Goal: Task Accomplishment & Management: Complete application form

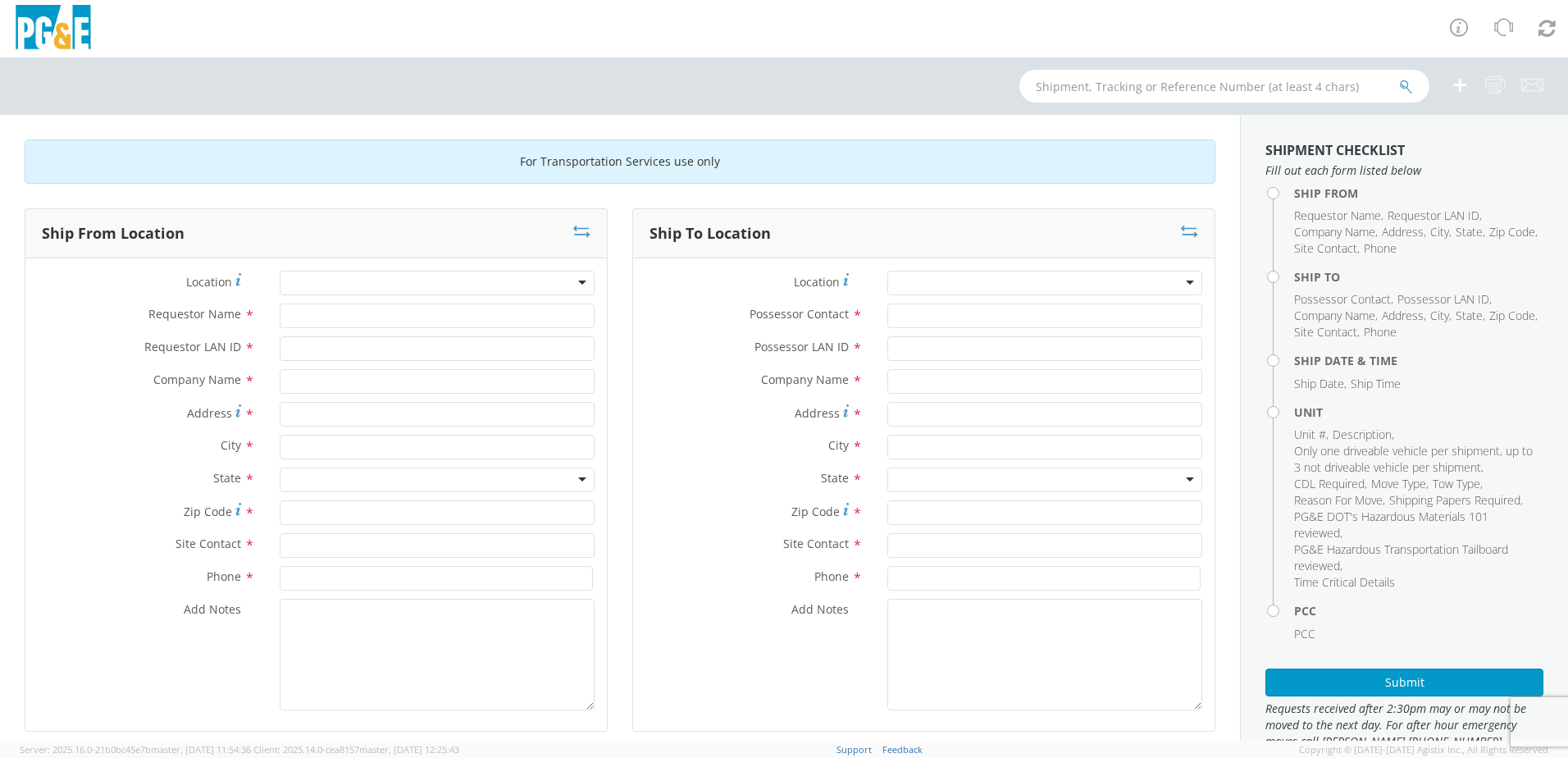
click at [298, 281] on div at bounding box center [437, 283] width 315 height 25
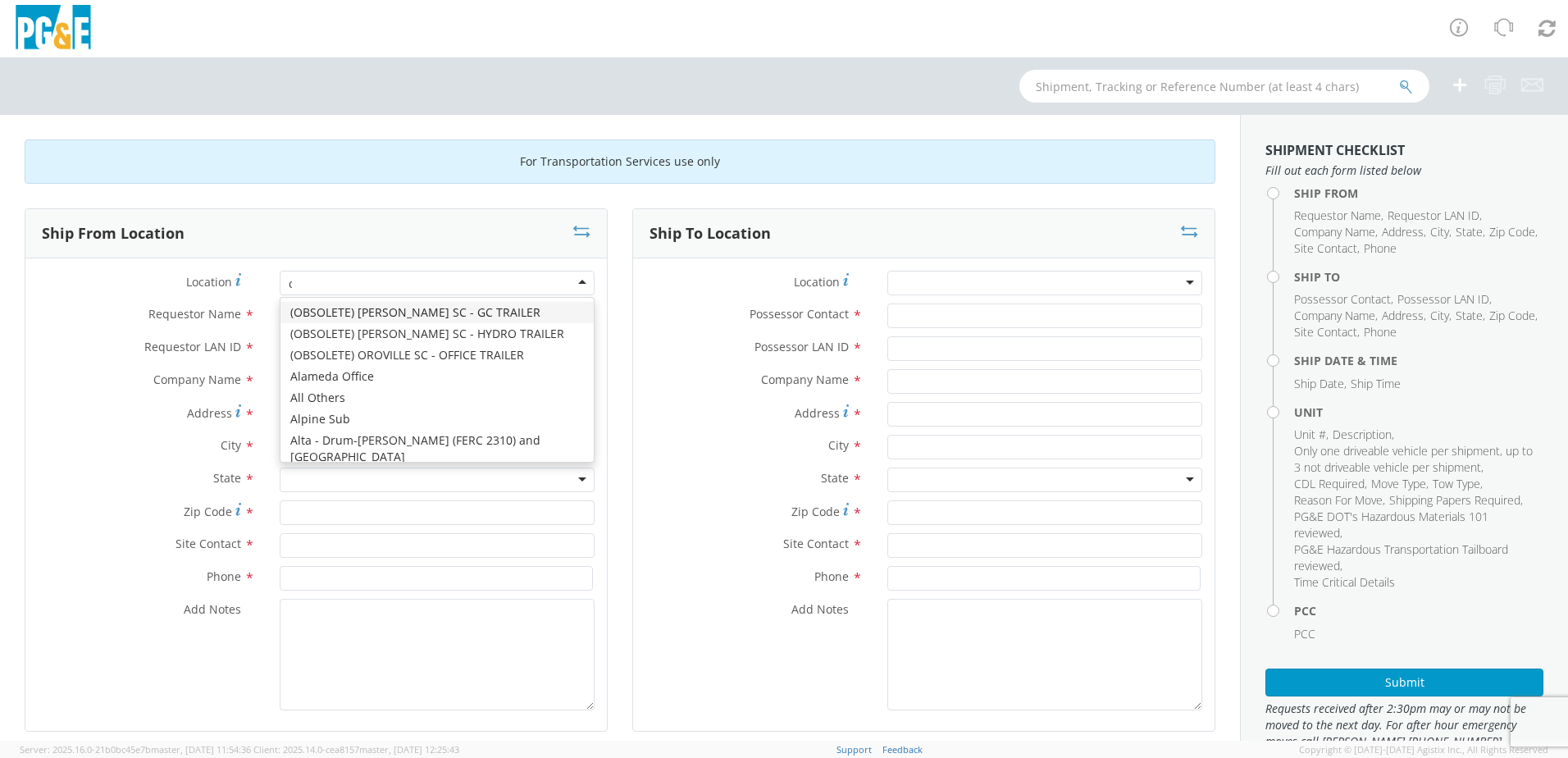
type input "ch"
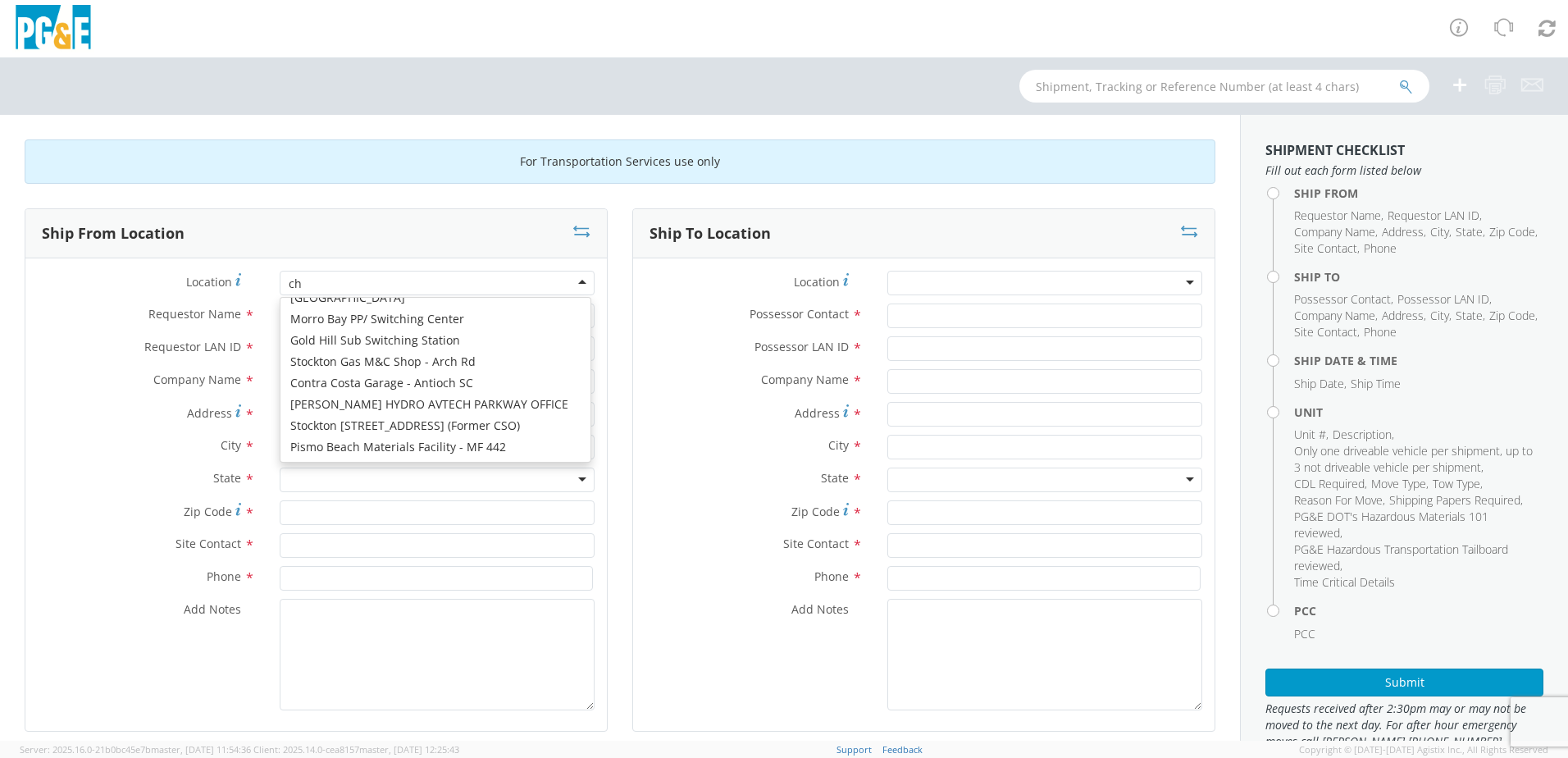
scroll to position [4, 0]
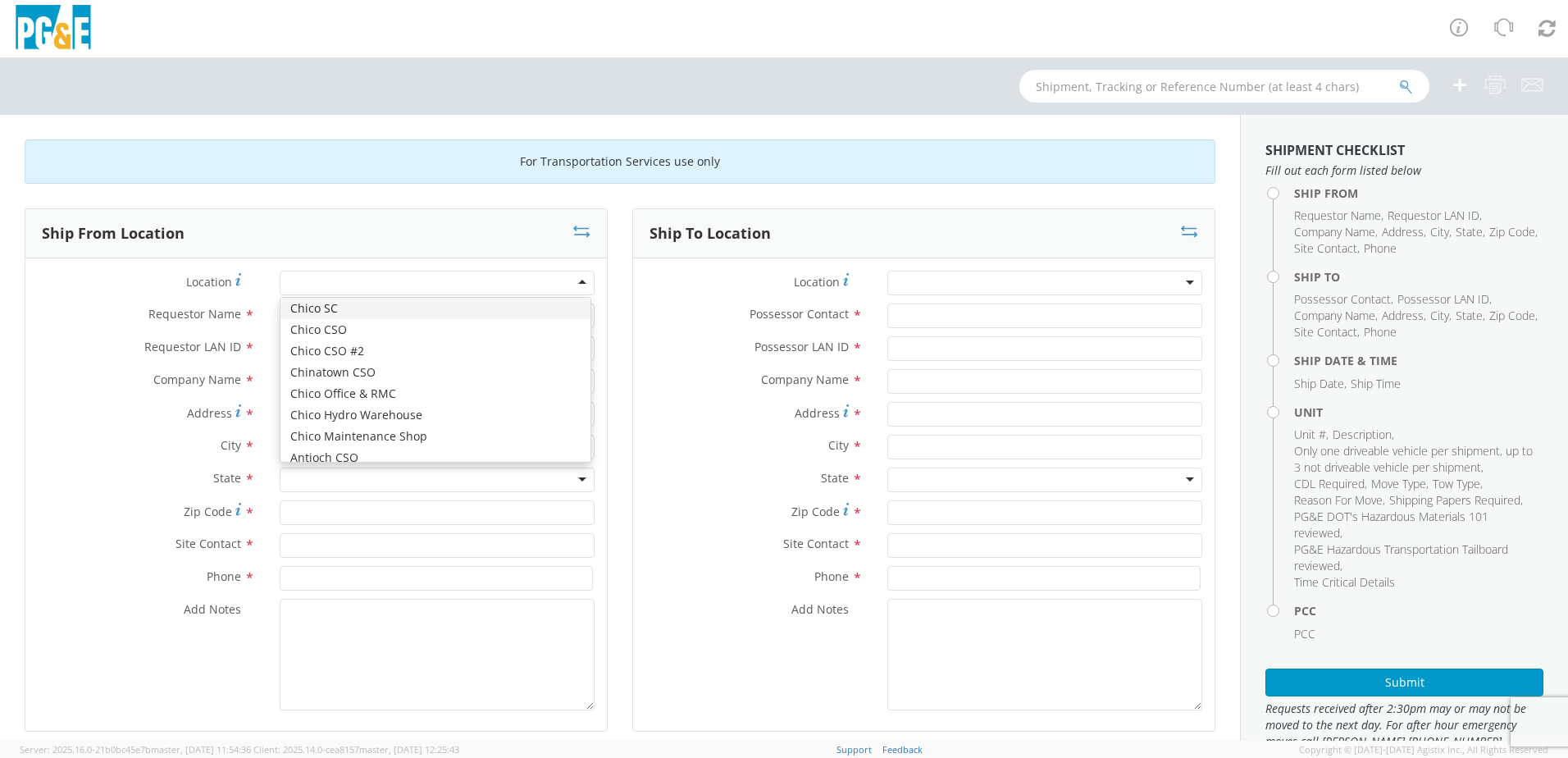
type input "PG&E"
type input "[STREET_ADDRESS]"
type input "CHICO"
type input "95928"
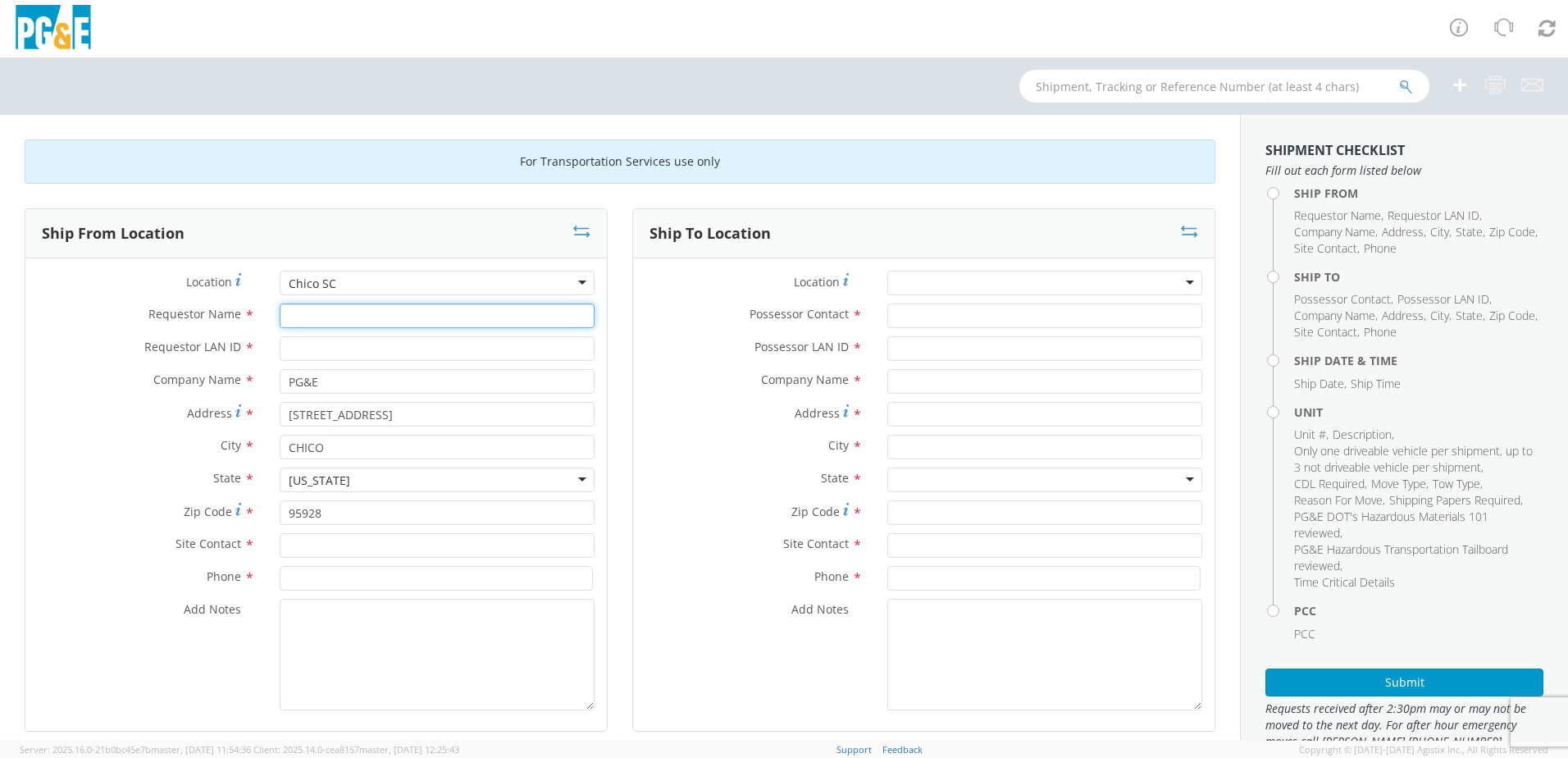
click at [283, 314] on input "Requestor Name *" at bounding box center [437, 316] width 315 height 25
type input "[PERSON_NAME]"
click at [399, 348] on input "Requestor LAN ID *" at bounding box center [437, 349] width 315 height 25
type input "DRTM"
click at [363, 542] on input "text" at bounding box center [437, 546] width 315 height 25
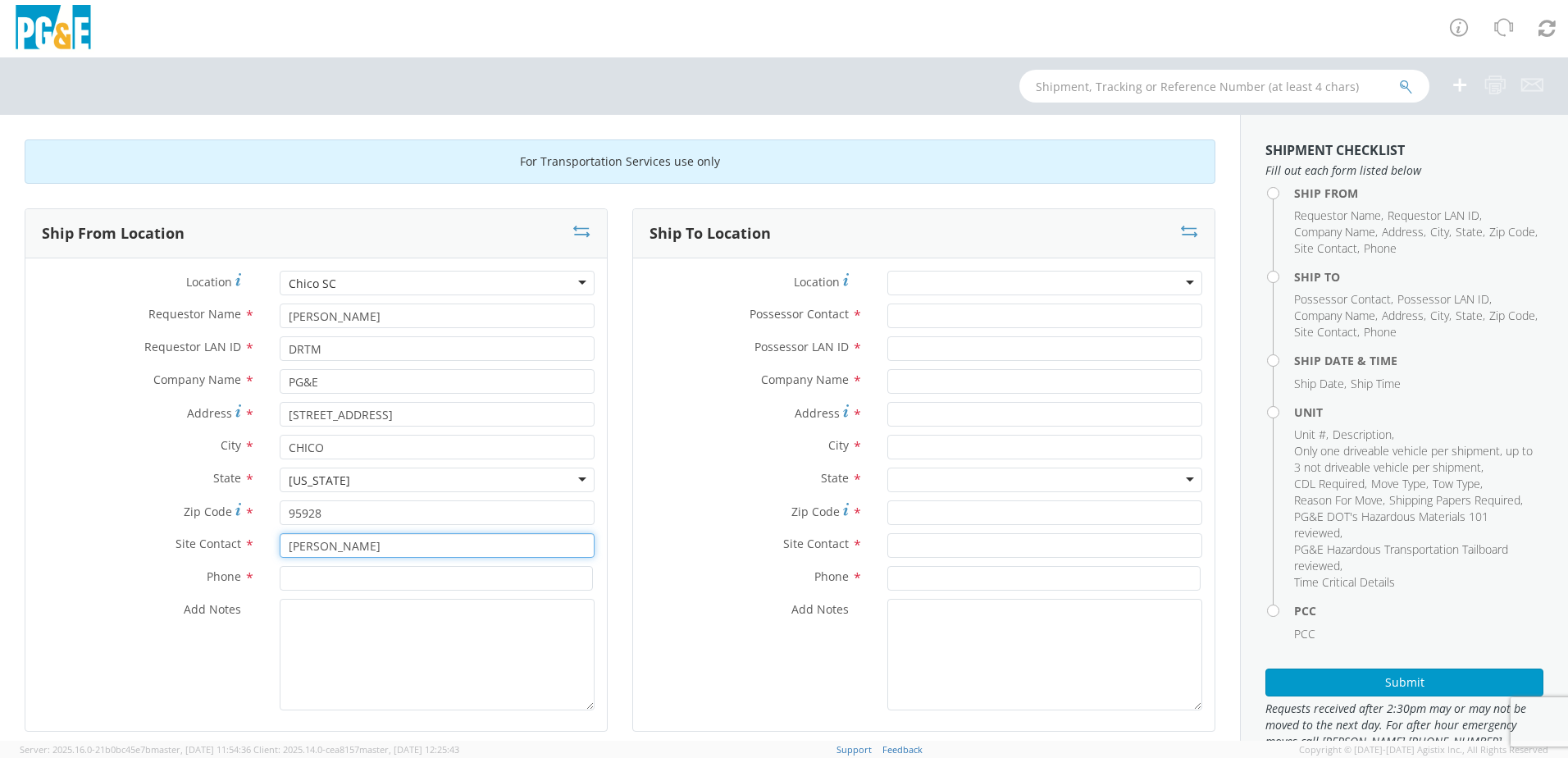
type input "[PERSON_NAME]"
click at [305, 574] on input at bounding box center [436, 578] width 313 height 25
type input "[PHONE_NUMBER]"
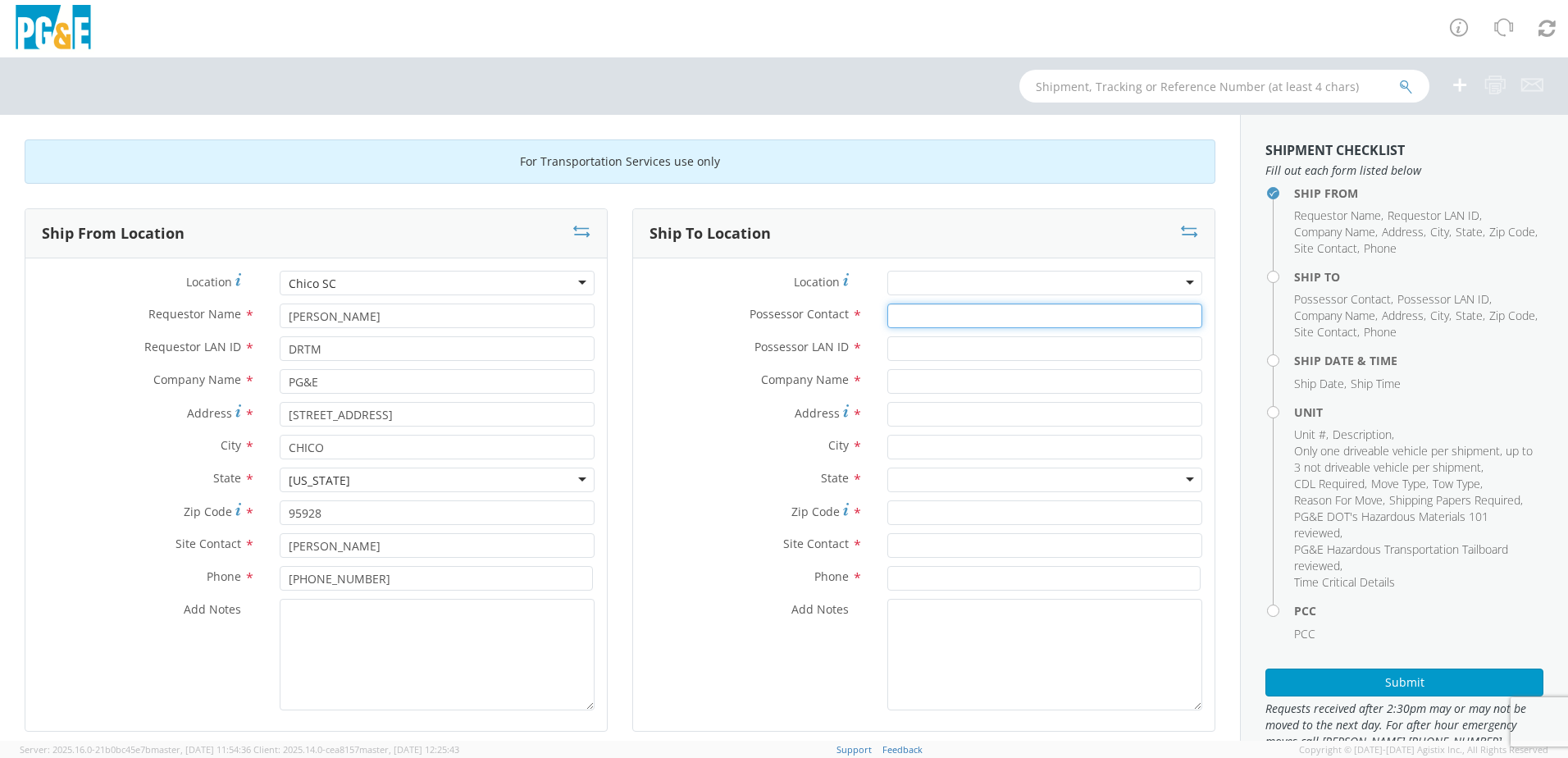
click at [932, 320] on input "Possessor Contact *" at bounding box center [1044, 316] width 315 height 25
type input "[PERSON_NAME]"
click at [941, 350] on input "Possessor LAN ID *" at bounding box center [1044, 349] width 315 height 25
type input "JGBS"
click at [931, 379] on input "text" at bounding box center [1044, 382] width 315 height 25
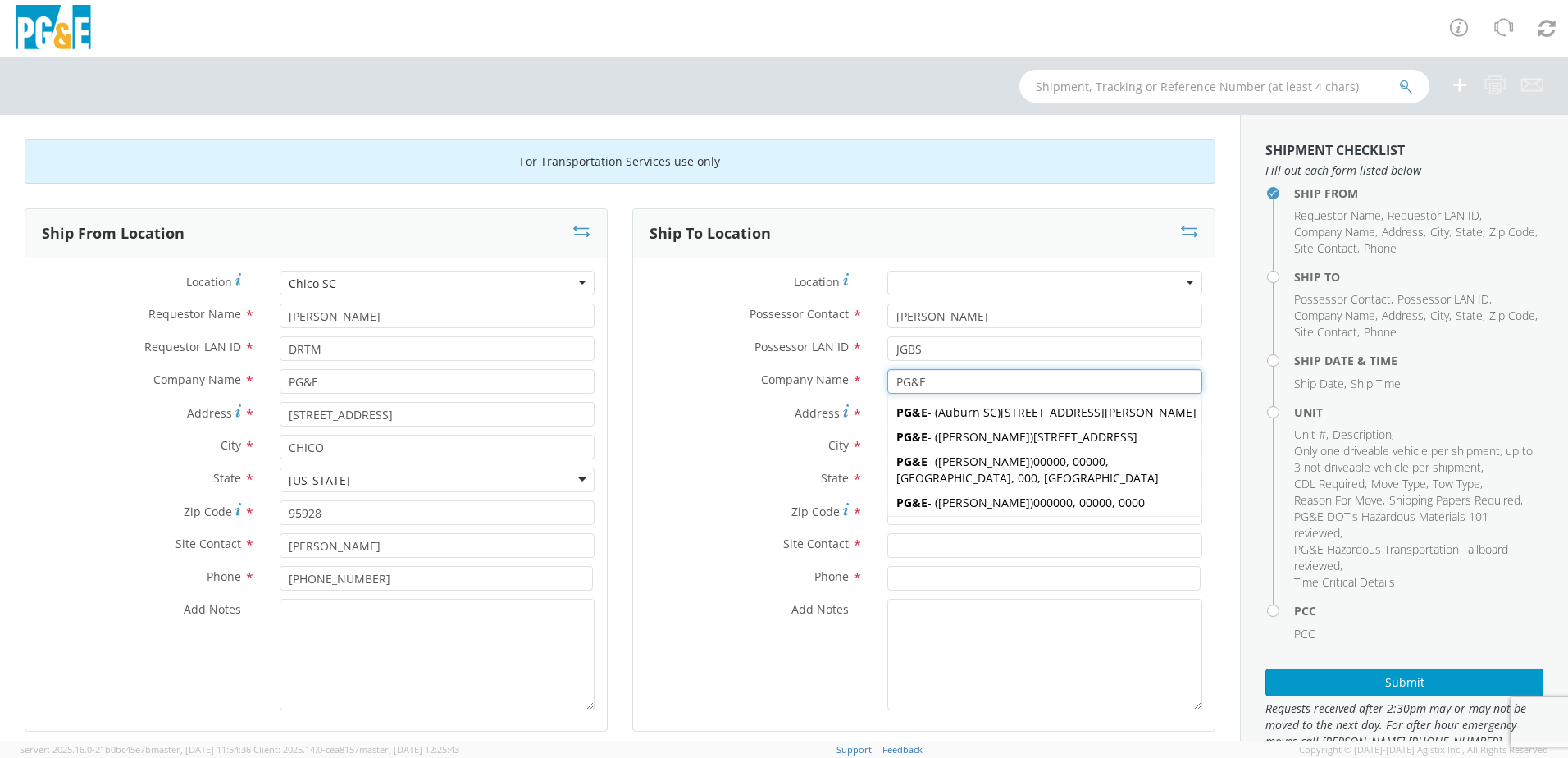
type input "PG&E"
click at [702, 452] on label "City *" at bounding box center [754, 445] width 242 height 22
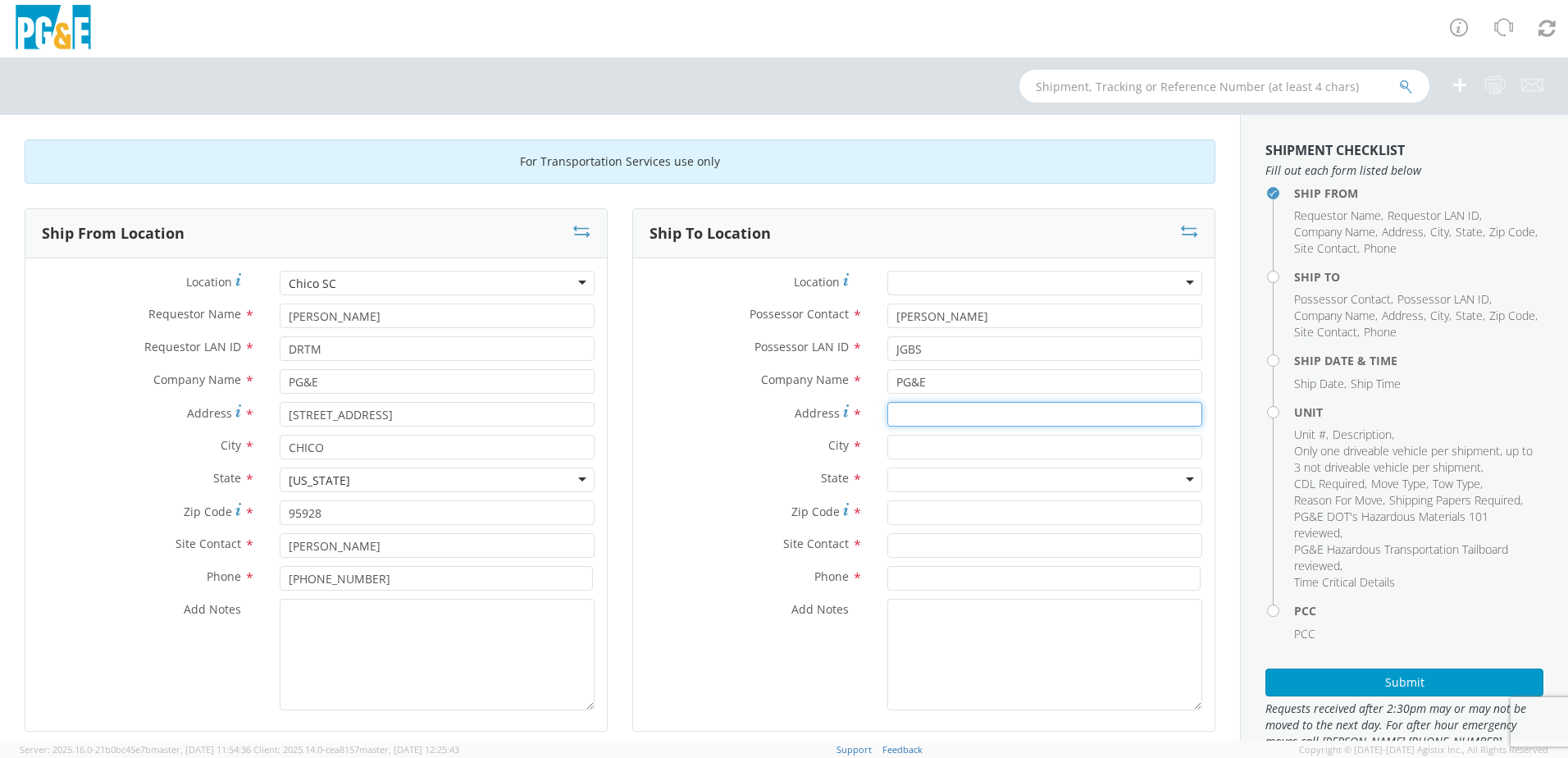
click at [927, 422] on input "Address *" at bounding box center [1044, 414] width 315 height 25
type input "[STREET_ADDRESS]"
click at [928, 448] on input "text" at bounding box center [1044, 447] width 315 height 25
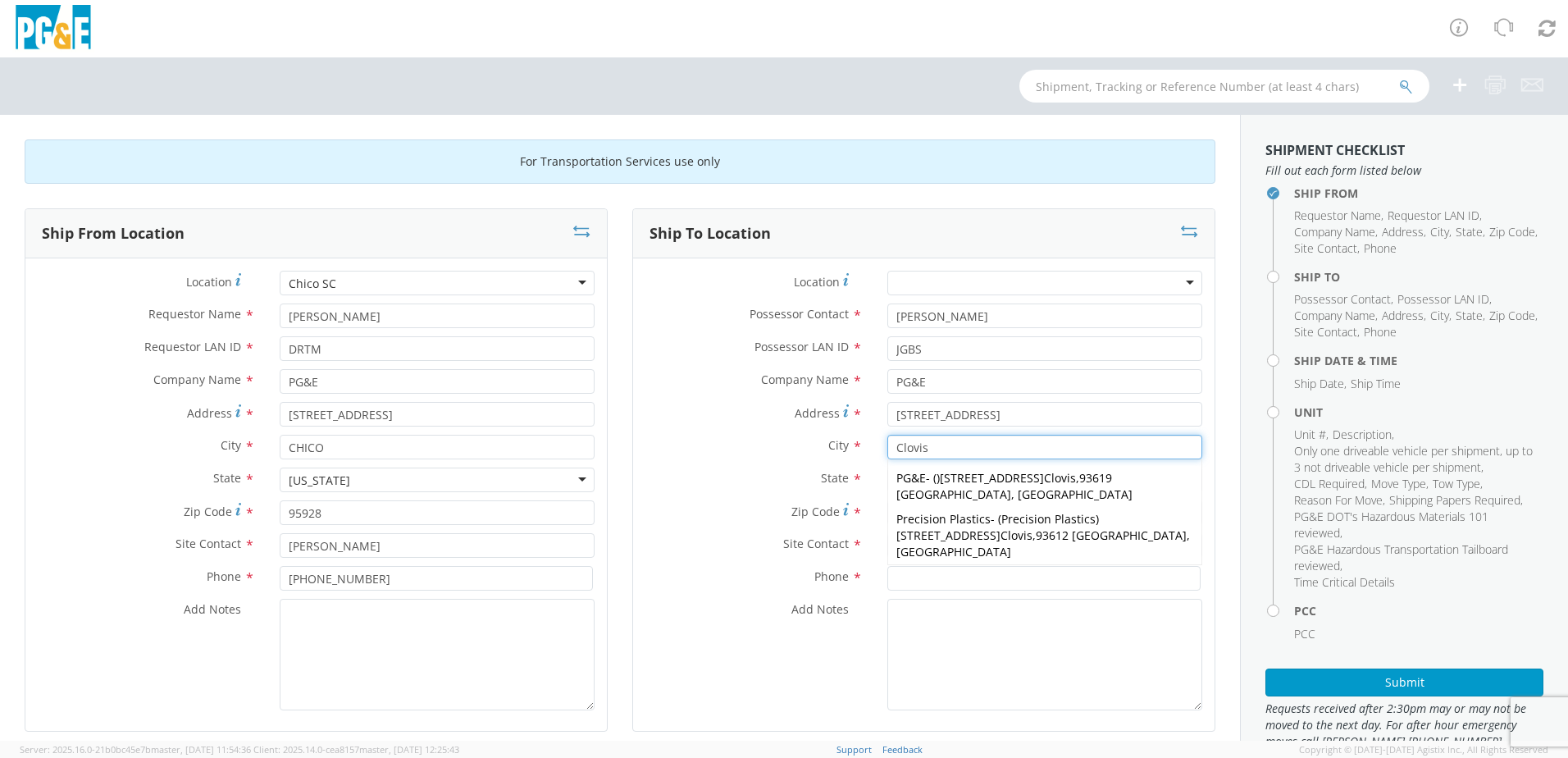
type input "Clovis"
click at [737, 477] on label "State *" at bounding box center [754, 478] width 242 height 22
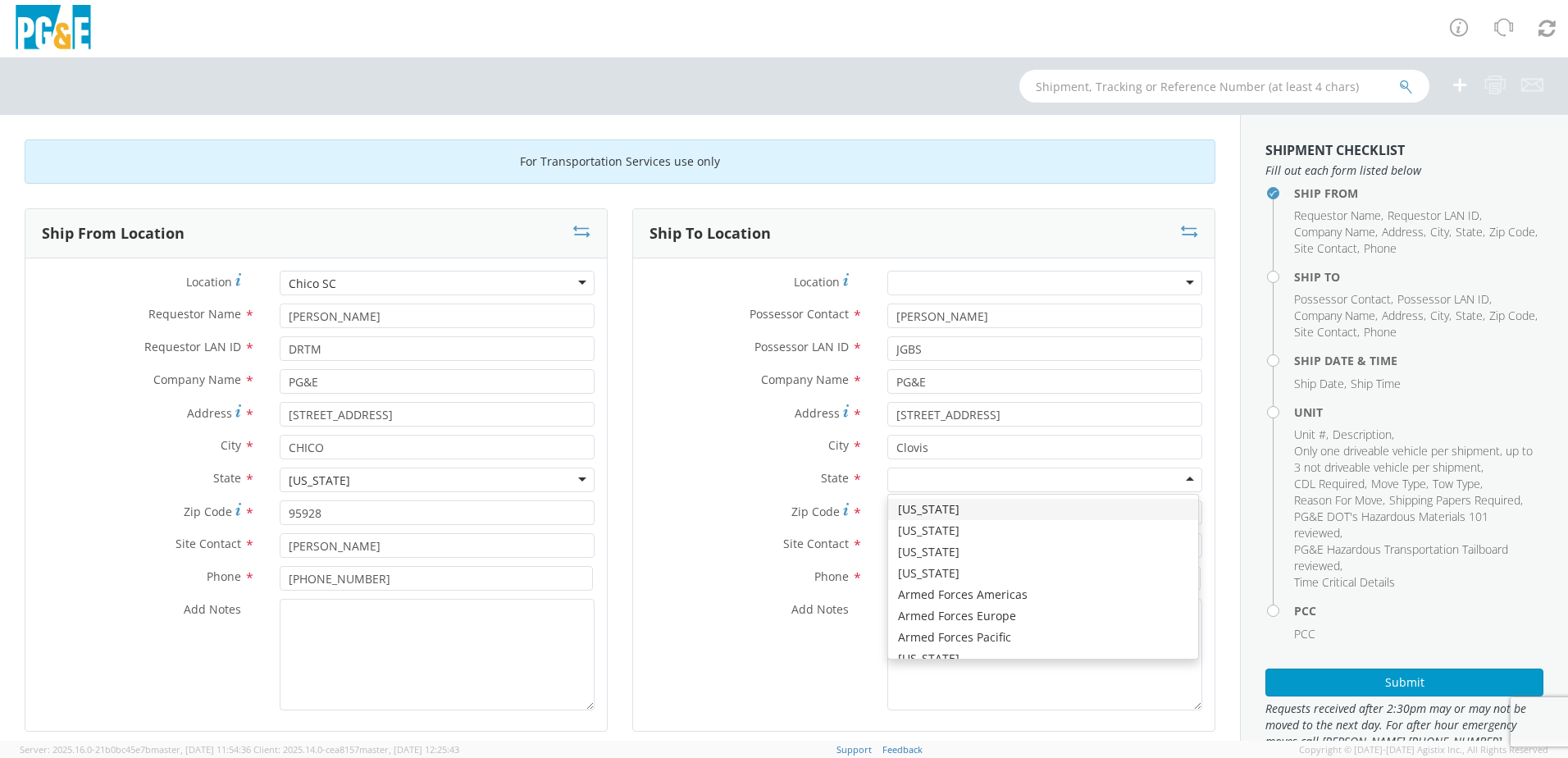
click at [897, 478] on div at bounding box center [1044, 480] width 315 height 25
type input "CA"
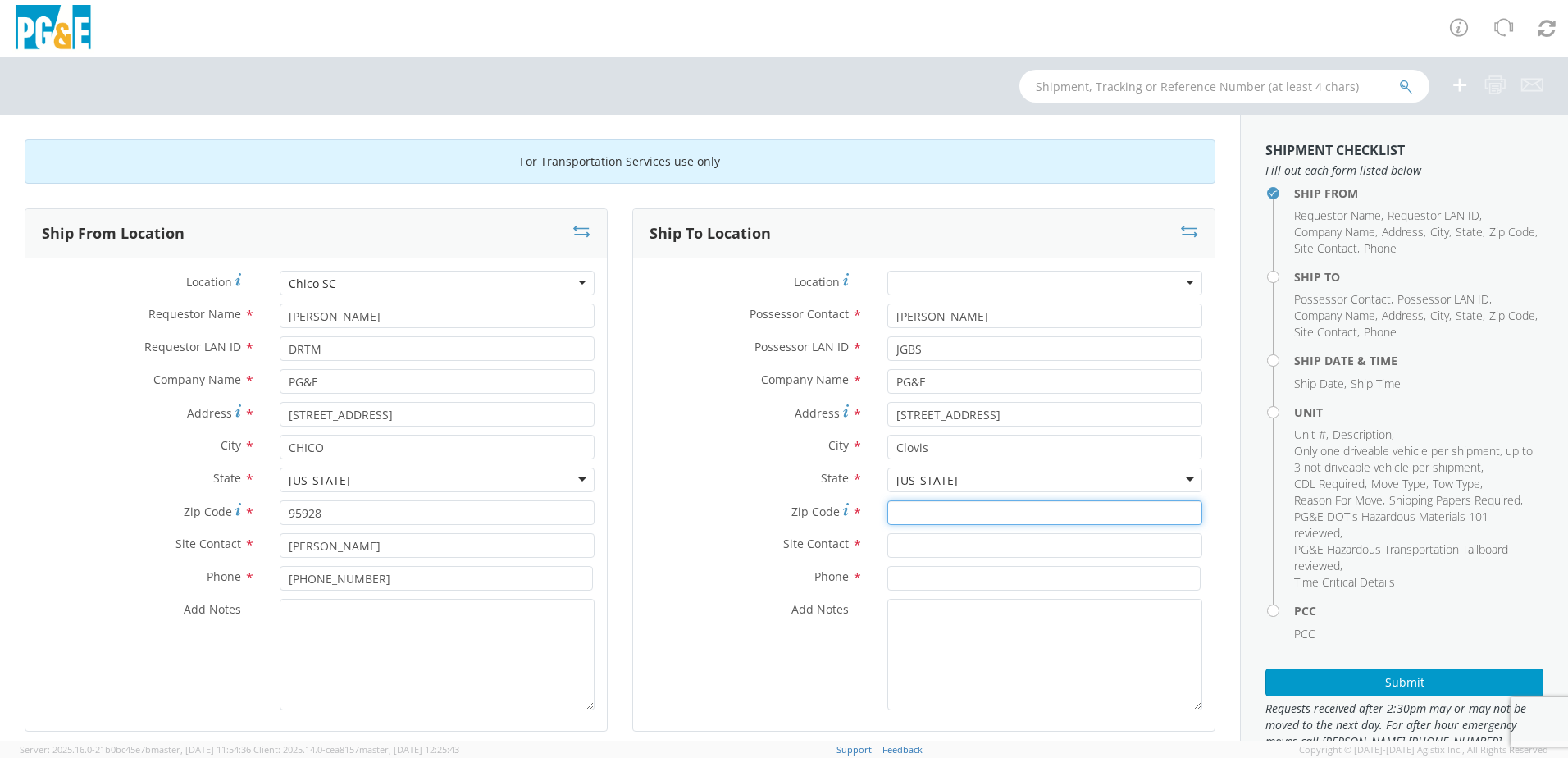
click at [916, 513] on input "Zip Code *" at bounding box center [1044, 513] width 315 height 25
type input "93611"
click at [928, 551] on input "text" at bounding box center [1044, 546] width 315 height 25
type input "[PERSON_NAME]"
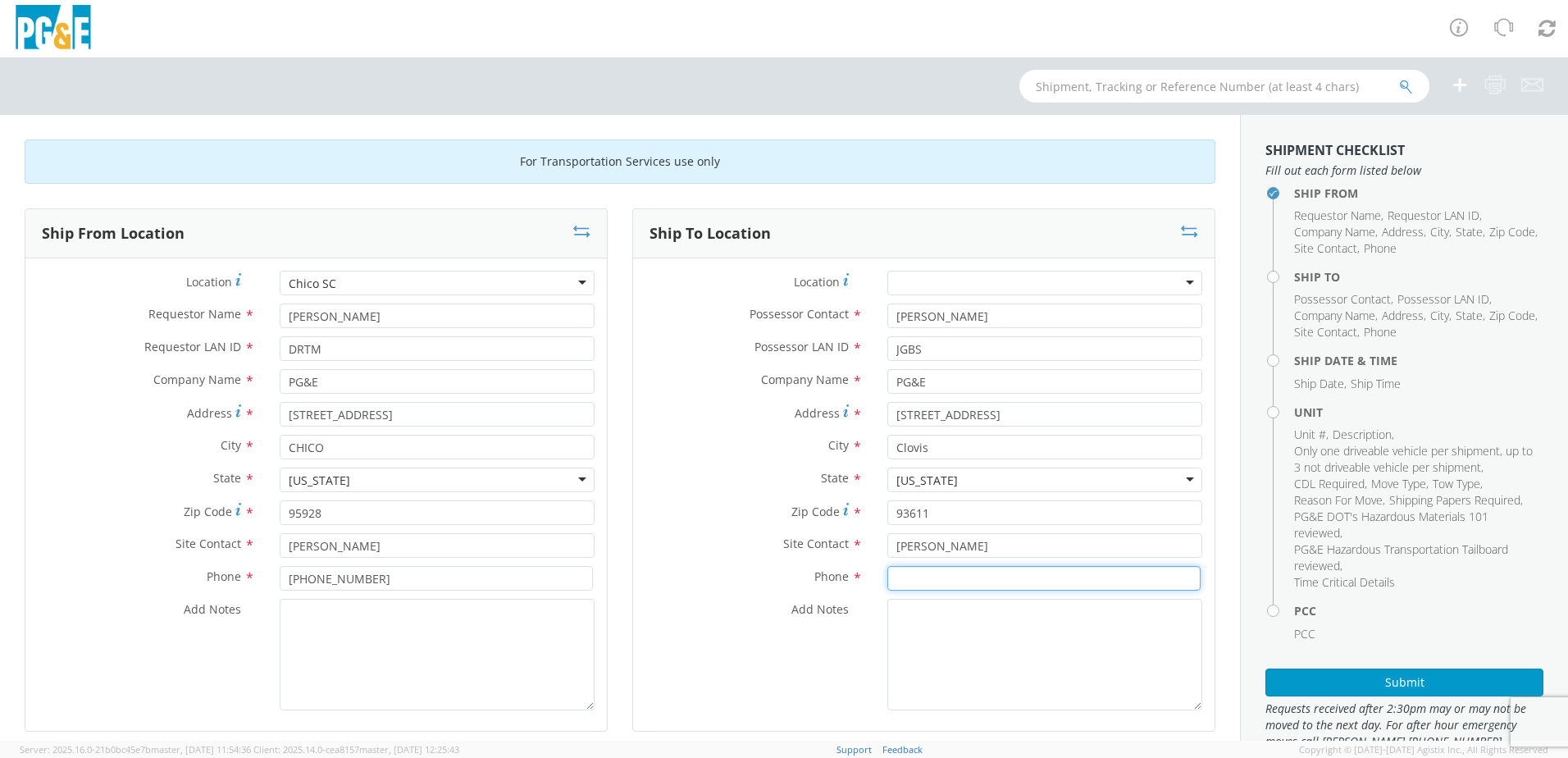
click at [957, 578] on input at bounding box center [1043, 578] width 313 height 25
type input "[PHONE_NUMBER]"
click at [959, 624] on textarea "Add Notes *" at bounding box center [1044, 654] width 315 height 111
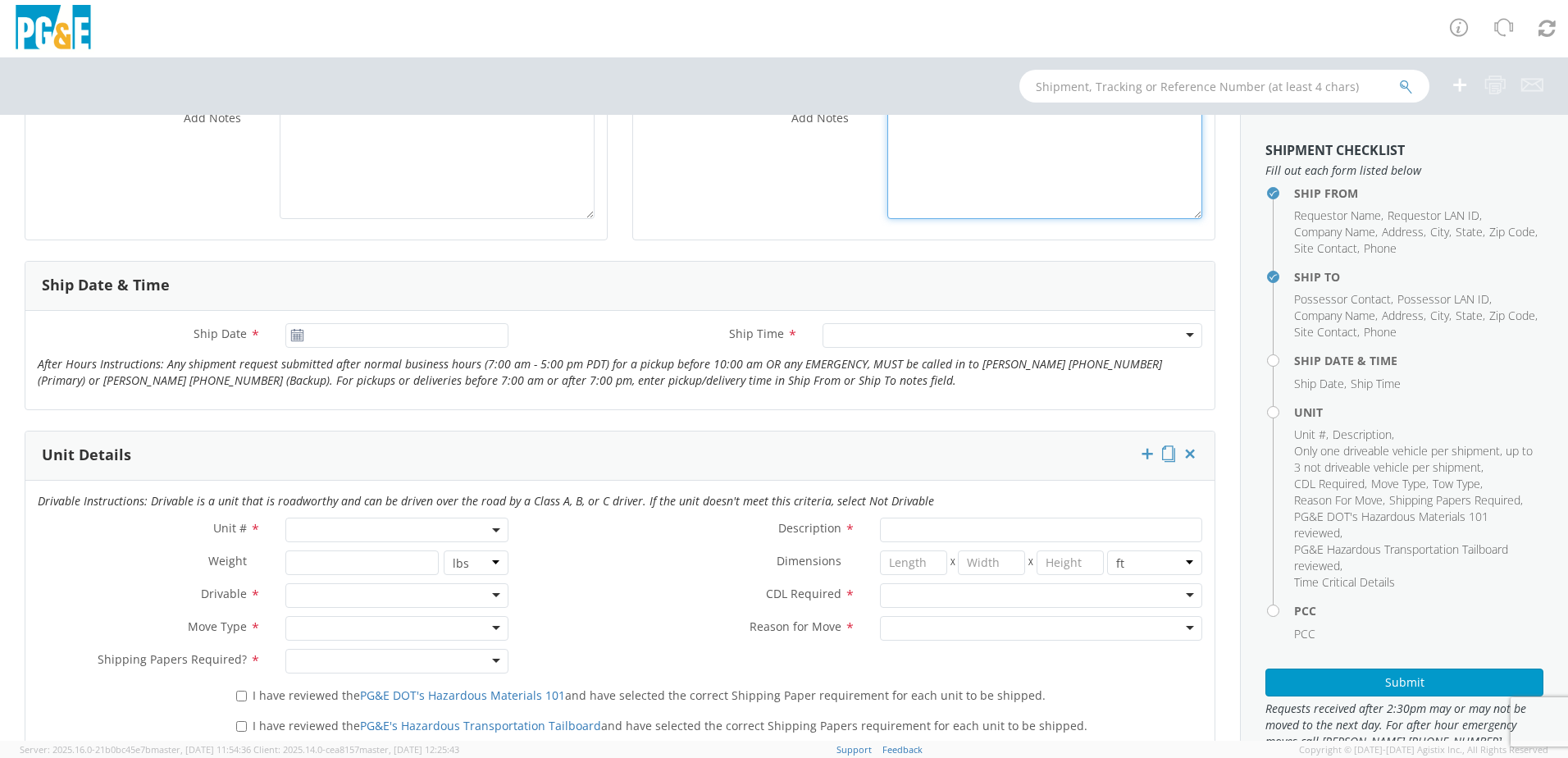
scroll to position [492, 0]
click at [322, 334] on input "Ship Date *" at bounding box center [397, 334] width 223 height 25
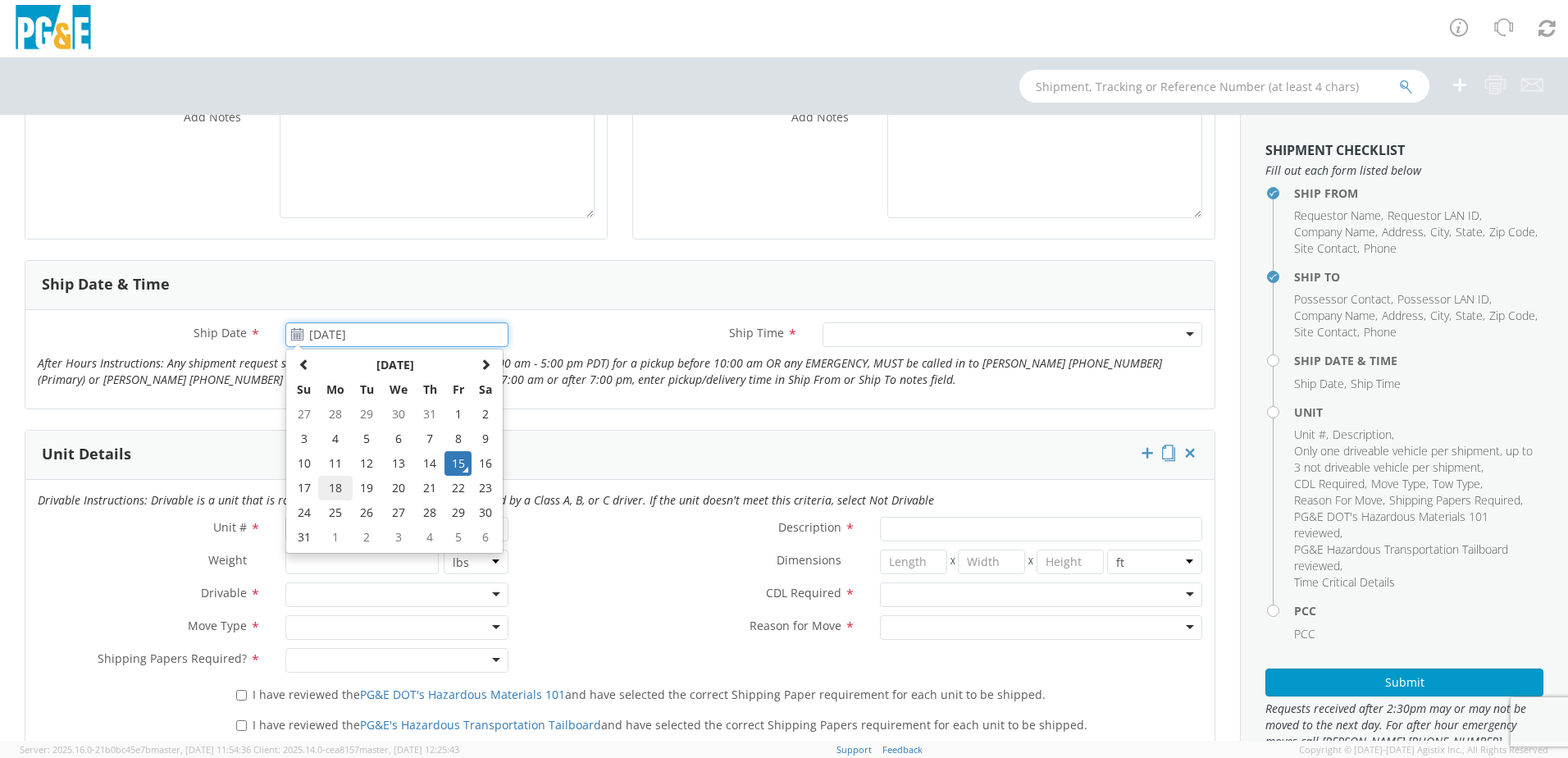
click at [332, 488] on td "18" at bounding box center [336, 488] width 35 height 25
type input "[DATE]"
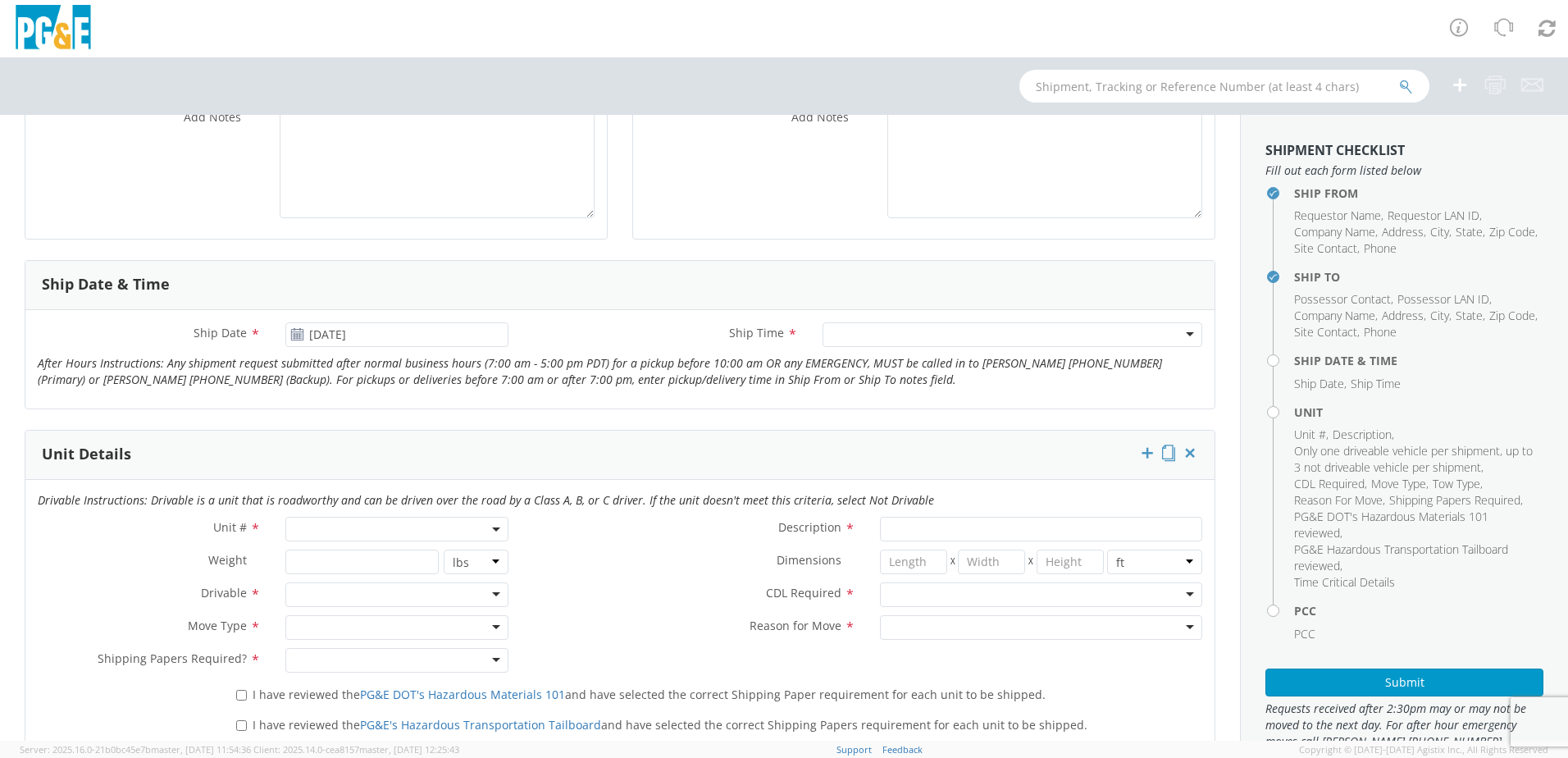
click at [852, 330] on div at bounding box center [1012, 334] width 380 height 25
click at [318, 527] on span at bounding box center [397, 529] width 223 height 25
click at [348, 555] on input "search" at bounding box center [395, 556] width 212 height 25
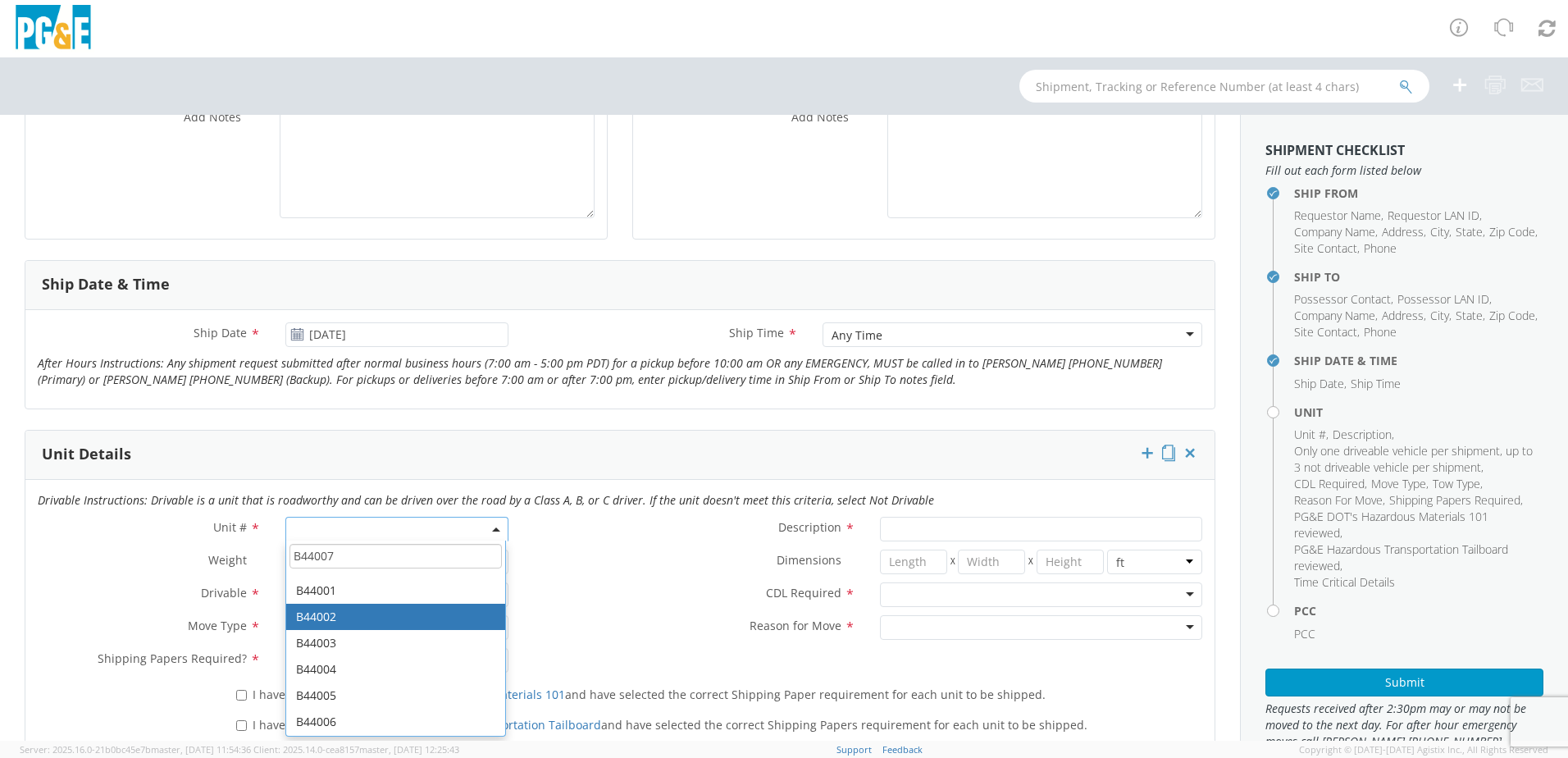
scroll to position [82, 0]
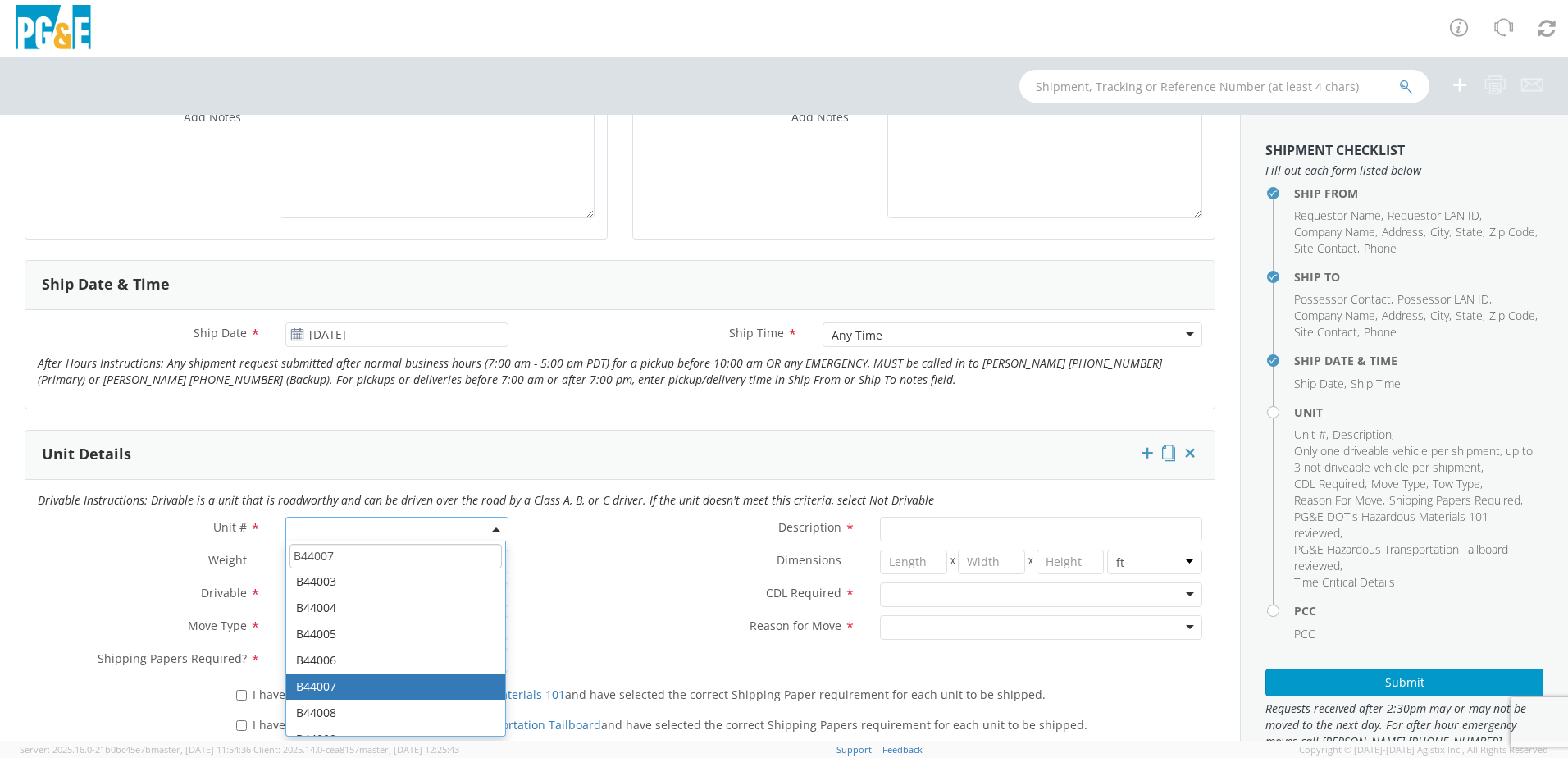
type input "B44007"
type input "TRUCK; MANHOLE PUMP W/CRANE"
type input "54999"
select select "B44007"
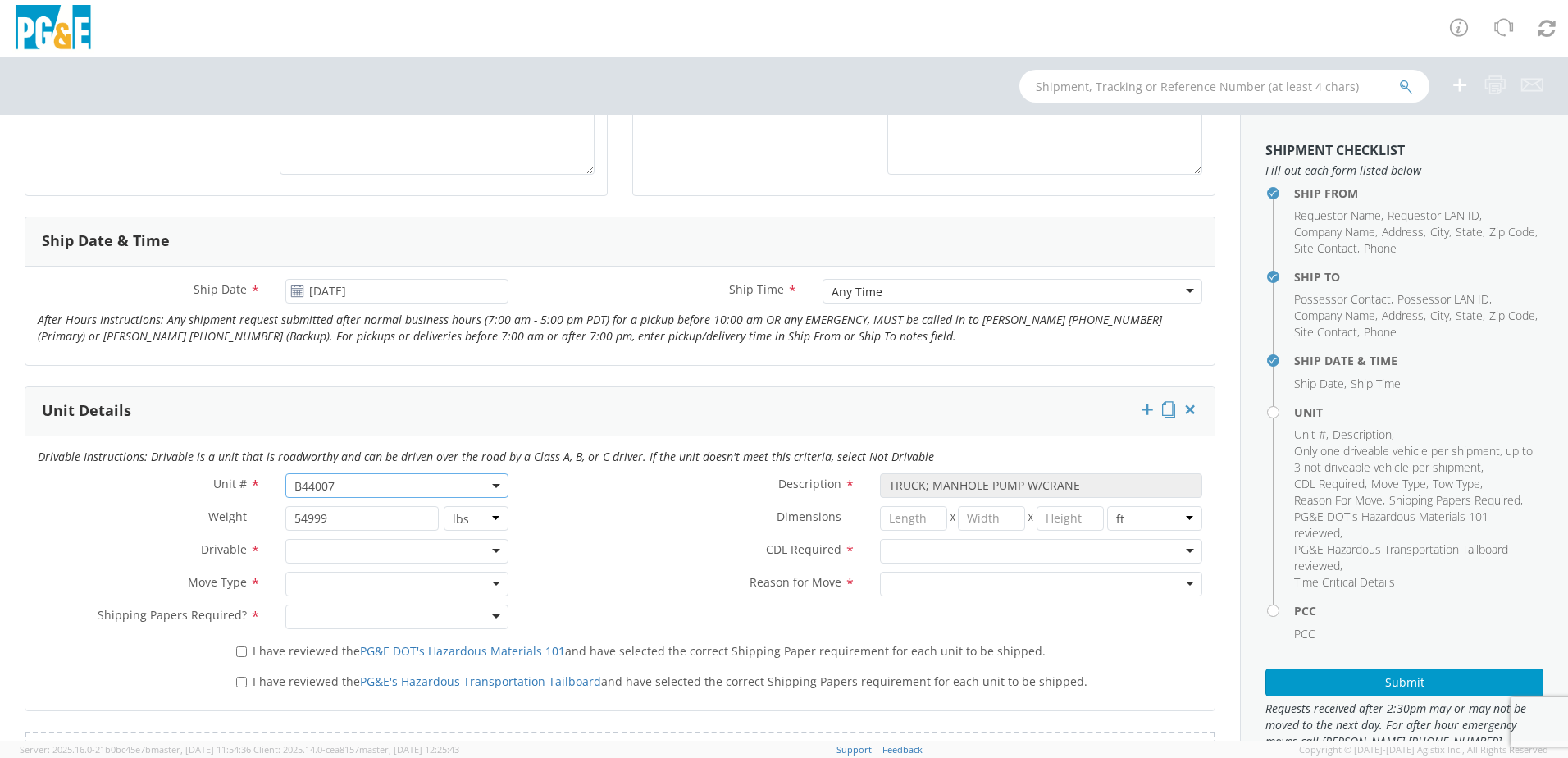
scroll to position [574, 0]
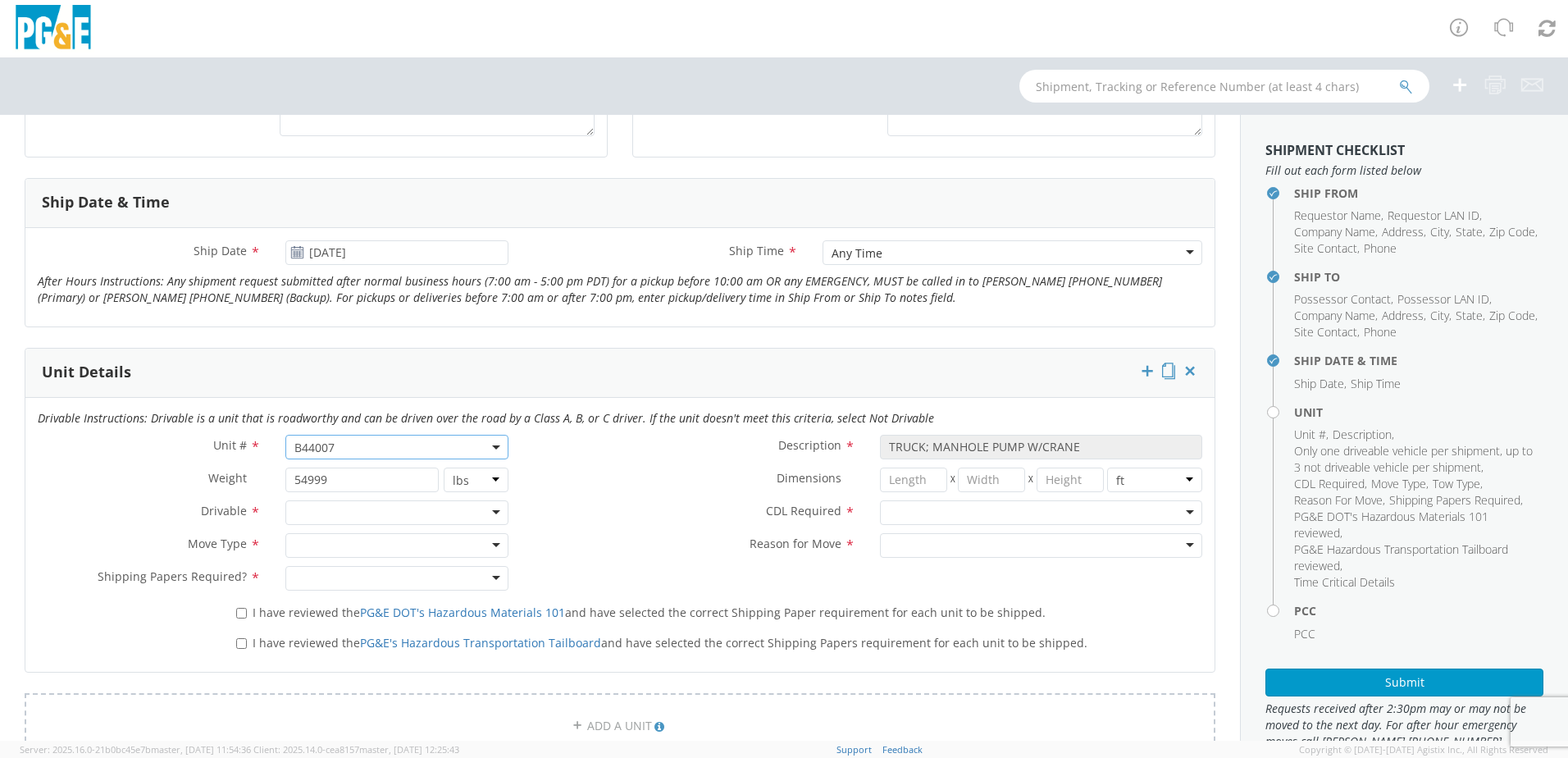
click at [488, 504] on div at bounding box center [397, 513] width 223 height 25
click at [490, 545] on div at bounding box center [397, 546] width 223 height 25
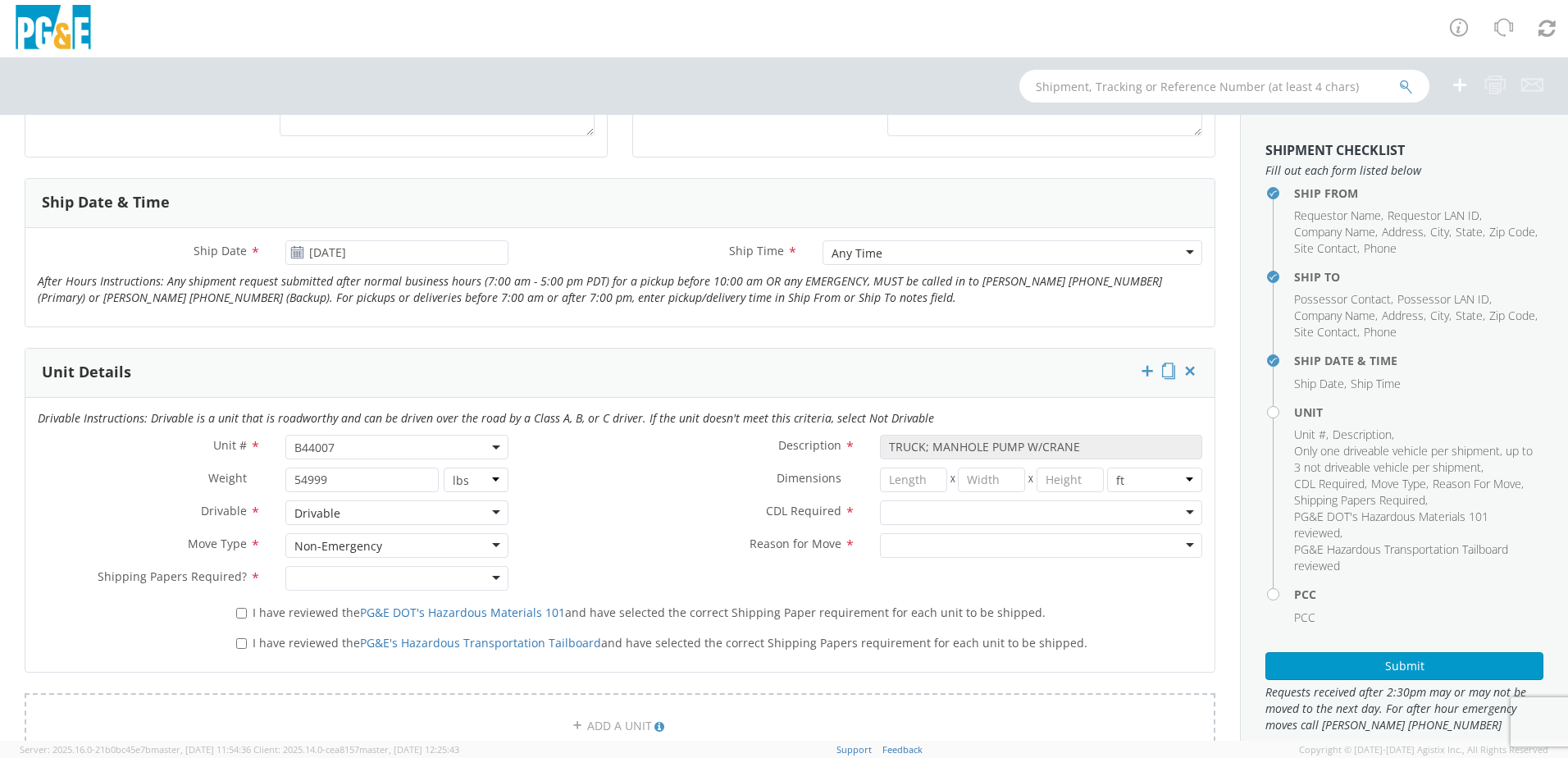
drag, startPoint x: 489, startPoint y: 572, endPoint x: 481, endPoint y: 572, distance: 8.0
click at [489, 572] on div at bounding box center [397, 578] width 223 height 25
click at [239, 611] on input "I have reviewed the PG&E DOT's Hazardous Materials 101 and have selected the co…" at bounding box center [242, 613] width 10 height 10
checkbox input "true"
click at [238, 640] on input "I have reviewed the PG&E's Hazardous Transportation Tailboard and have selected…" at bounding box center [242, 643] width 10 height 10
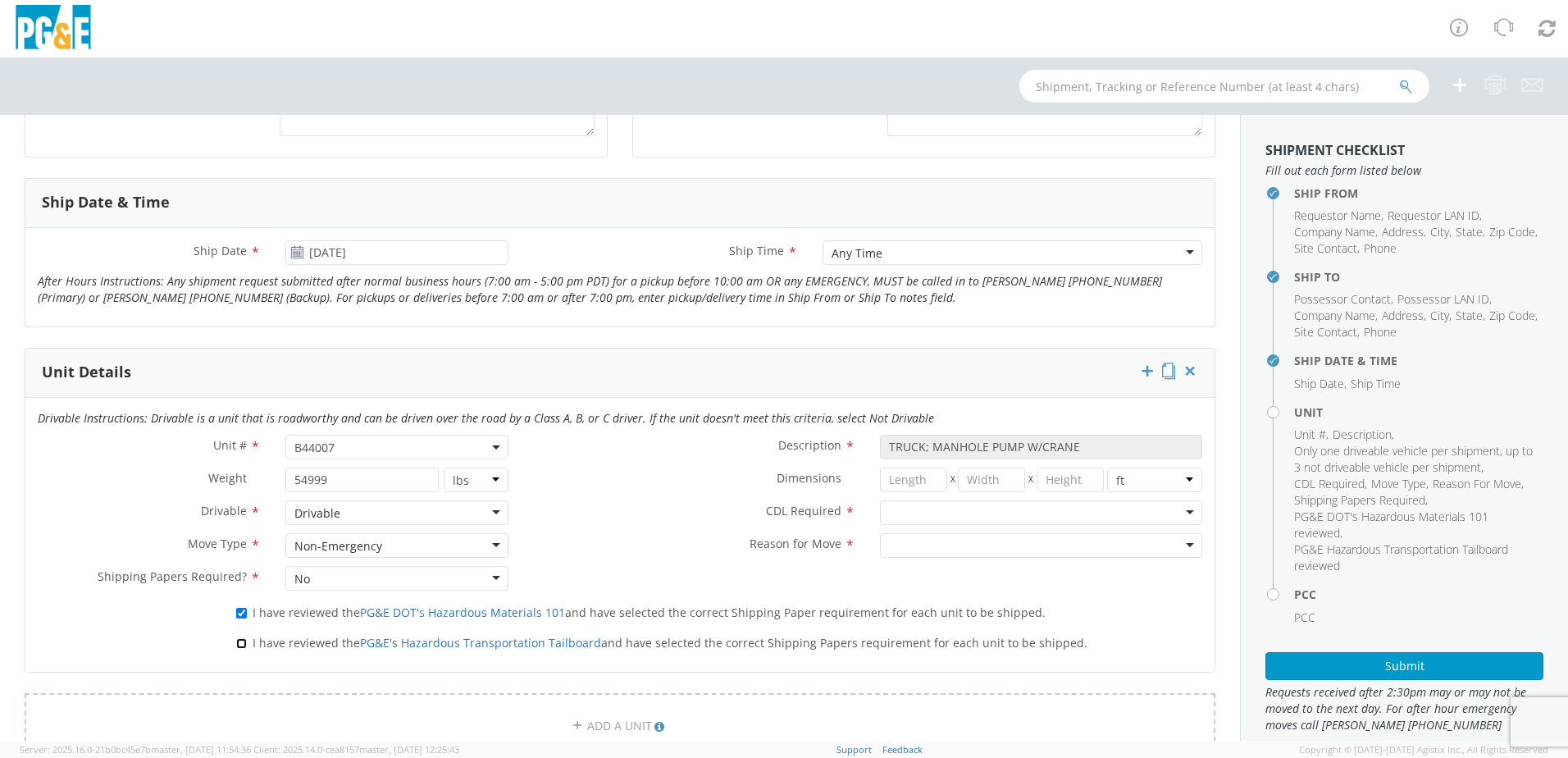
checkbox input "true"
click at [1181, 508] on div at bounding box center [1041, 513] width 322 height 25
click at [1180, 546] on div at bounding box center [1041, 546] width 322 height 25
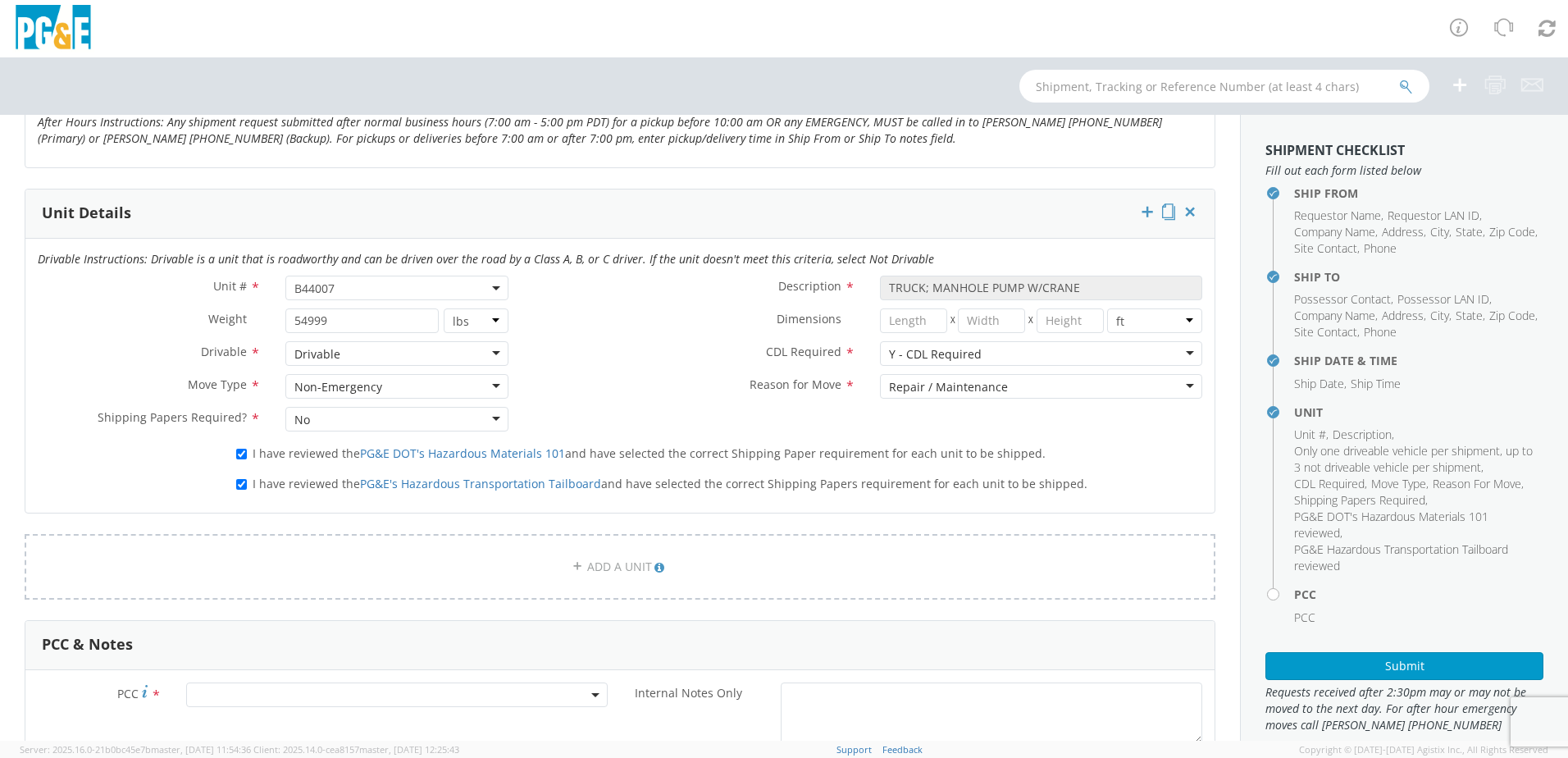
scroll to position [738, 0]
click at [490, 378] on div "Non-Emergency" at bounding box center [397, 382] width 223 height 25
click at [567, 404] on div "Unit # * B44007 B44007 Description * TRUCK; MANHOLE PUMP W/CRANE Weight * 54999…" at bounding box center [620, 353] width 1189 height 164
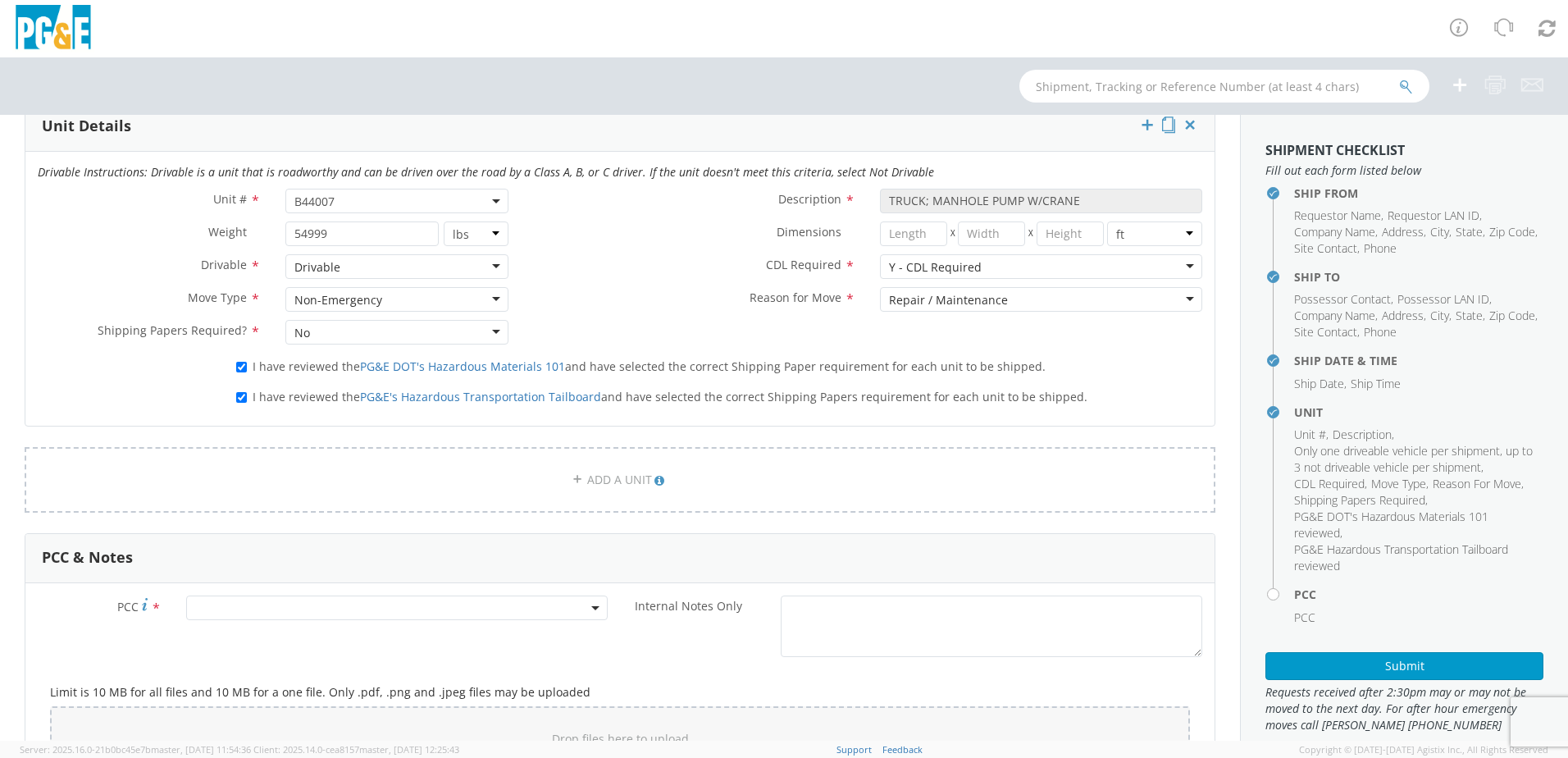
click at [274, 605] on span at bounding box center [397, 608] width 421 height 25
click at [240, 636] on input "number" at bounding box center [394, 635] width 408 height 25
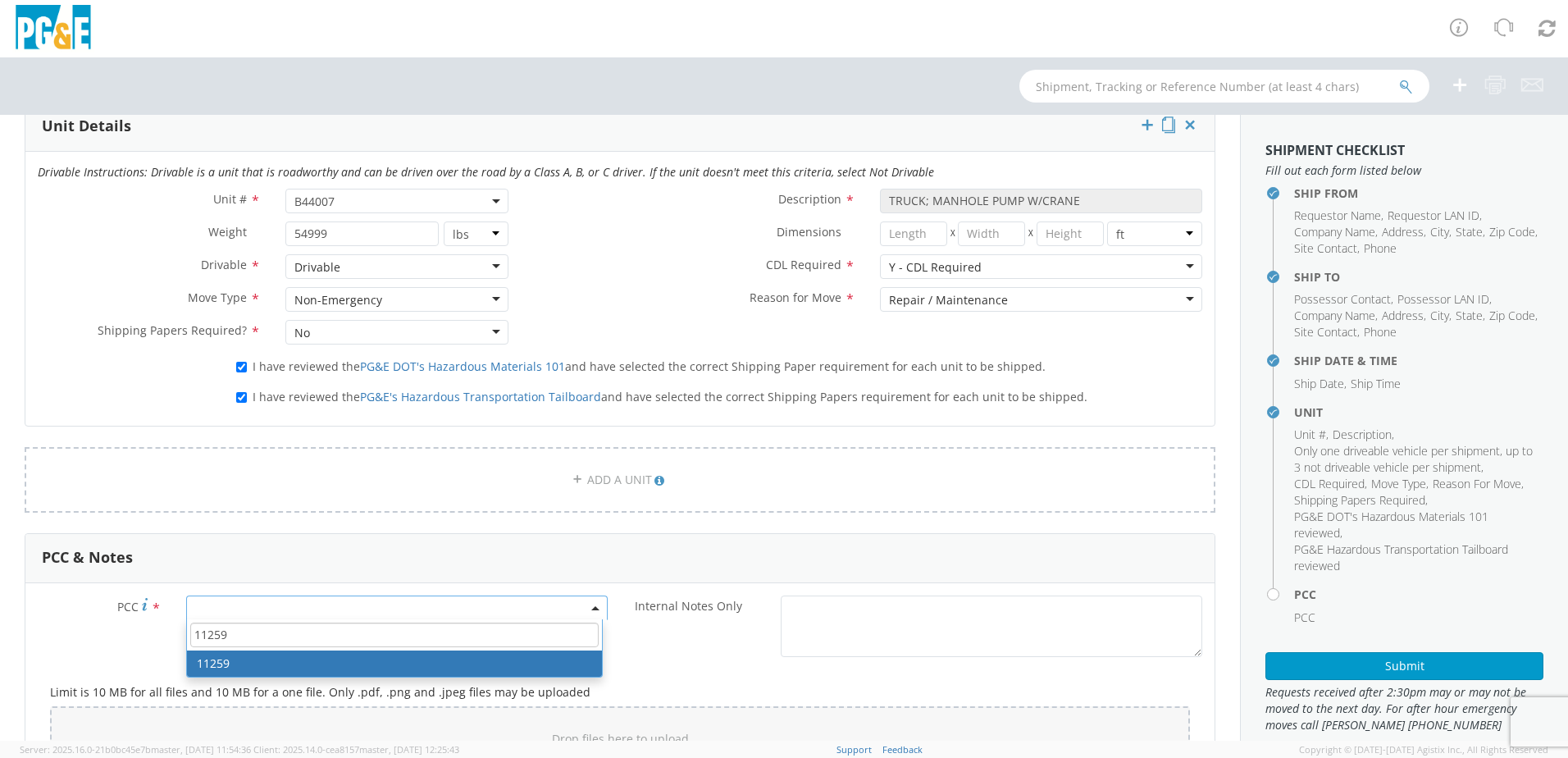
type input "11259"
select select "11259"
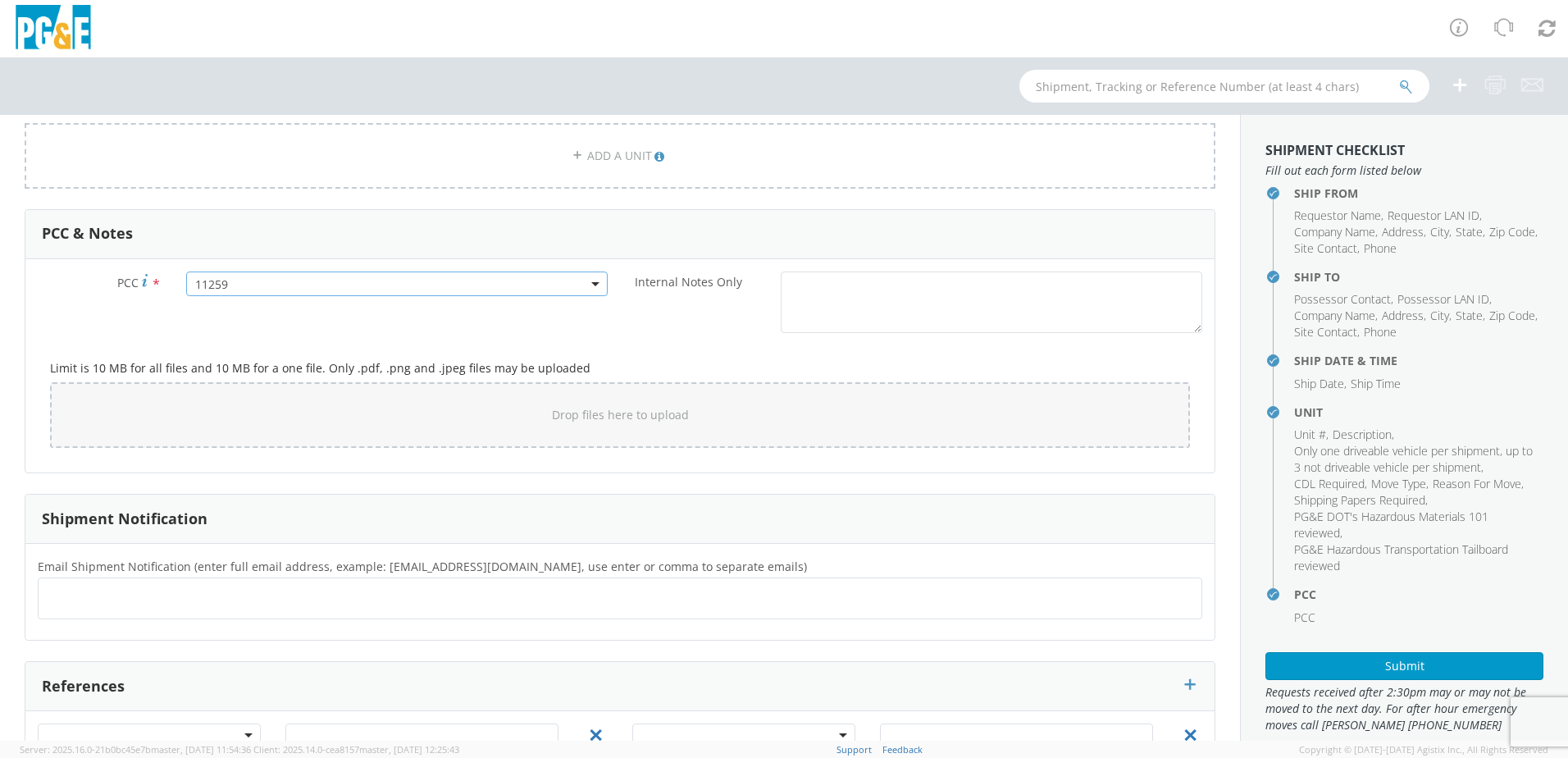
scroll to position [1227, 0]
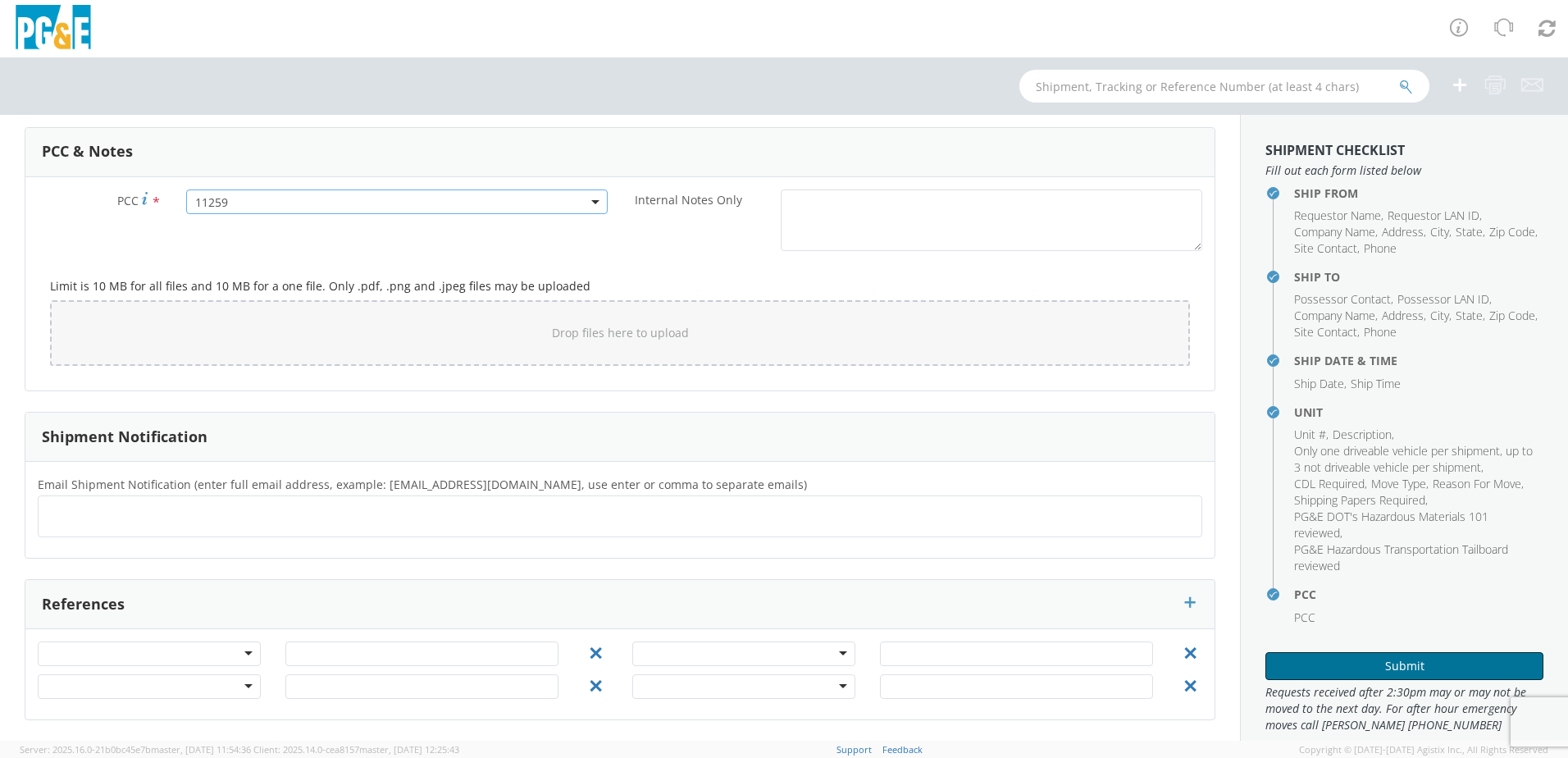
drag, startPoint x: 1377, startPoint y: 660, endPoint x: 1395, endPoint y: 640, distance: 26.9
click at [1377, 660] on button "Submit" at bounding box center [1404, 666] width 278 height 28
